Goal: Task Accomplishment & Management: Use online tool/utility

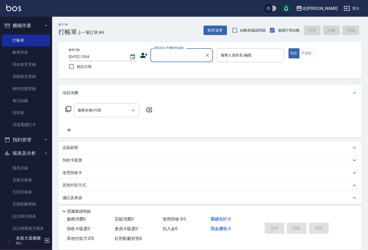
scroll to position [4, 0]
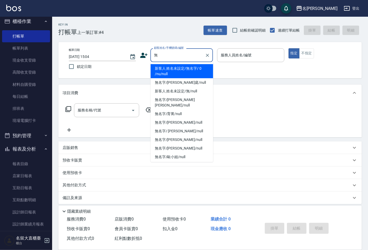
type input "新客人 姓名未設定/無名字/ 0 /nu/null"
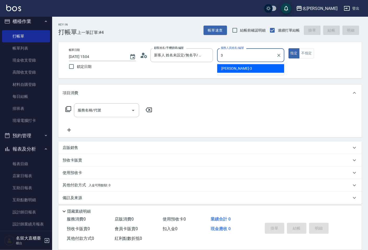
type input "[PERSON_NAME]3"
type button "true"
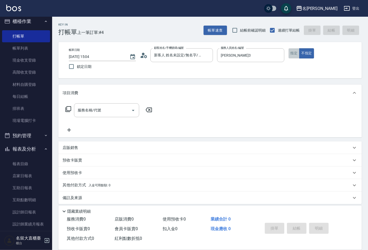
click at [295, 53] on button "指定" at bounding box center [293, 53] width 11 height 10
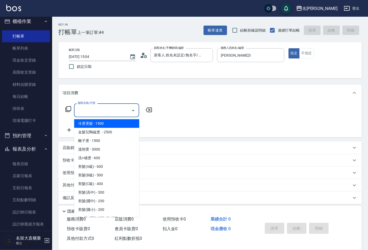
click at [126, 109] on input "服務名稱/代號" at bounding box center [102, 110] width 53 height 9
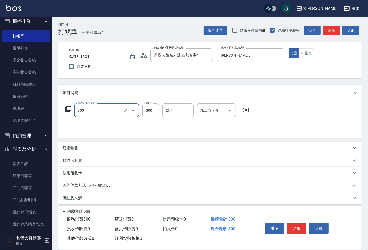
type input "洗髮(500)"
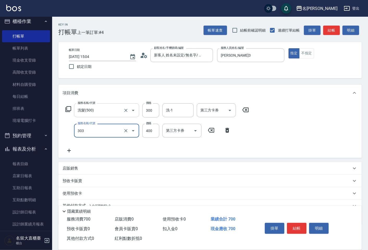
type input "剪髮(C級)(303)"
click at [116, 109] on input "洗髮(500)" at bounding box center [99, 110] width 46 height 9
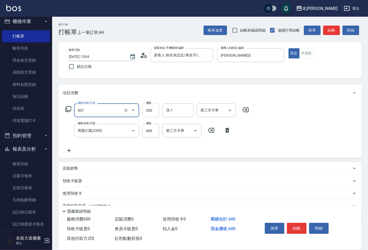
type input "兒童洗髮(507)"
click at [151, 110] on input "200" at bounding box center [150, 110] width 17 height 14
type input "250"
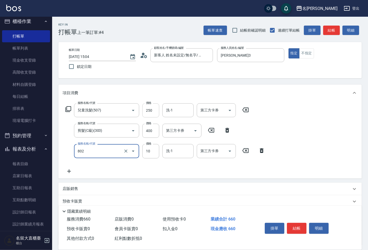
type input "[PERSON_NAME](802)"
type input "20"
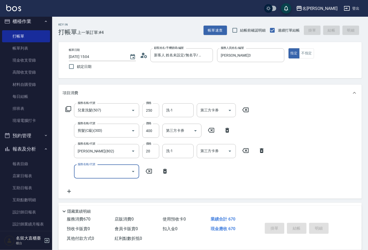
type input "[DATE] 16:31"
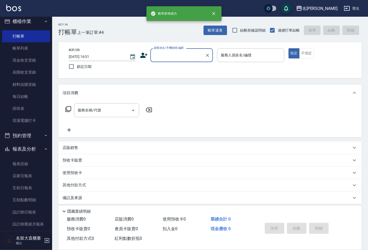
scroll to position [0, 0]
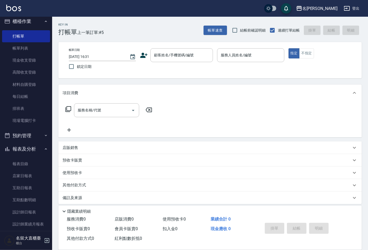
click at [153, 111] on icon at bounding box center [148, 110] width 13 height 6
